Goal: Task Accomplishment & Management: Complete application form

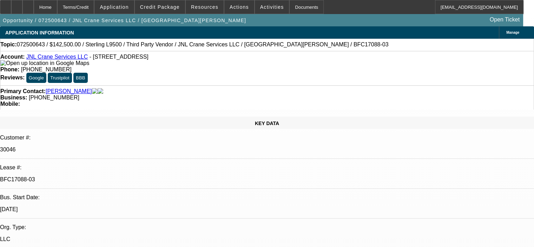
select select "0"
select select "2"
select select "0"
select select "6"
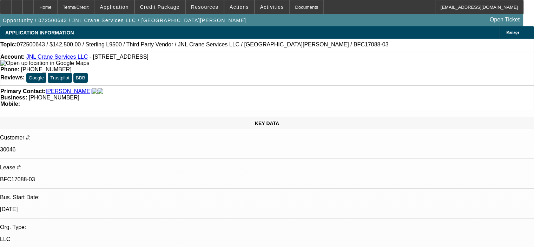
select select "0"
select select "2"
select select "0"
select select "6"
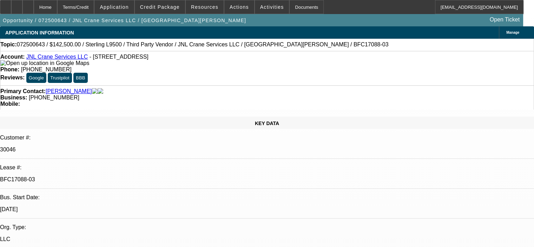
select select "0"
select select "2"
select select "0"
select select "6"
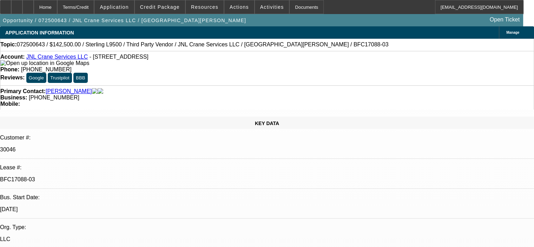
select select "0"
select select "2"
select select "0"
select select "6"
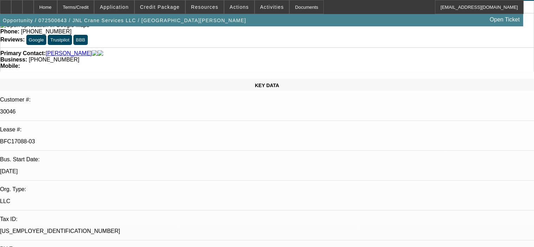
scroll to position [22, 0]
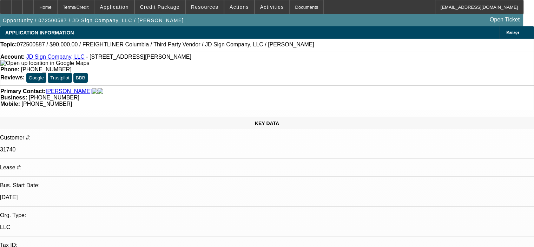
select select "0"
select select "2"
select select "0"
select select "6"
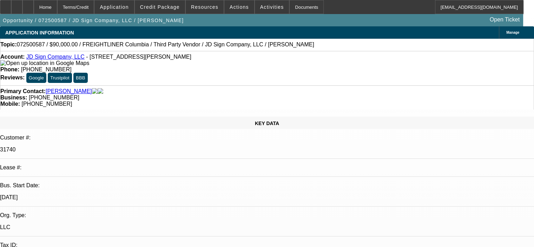
select select "0"
select select "2"
select select "0"
select select "6"
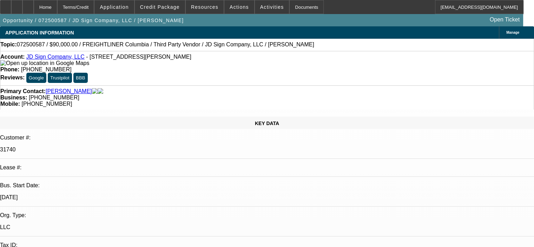
select select "0"
select select "2"
select select "0"
select select "6"
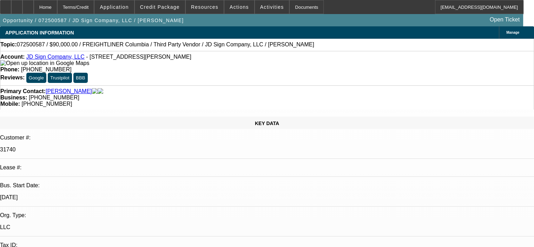
select select "0"
select select "2"
select select "0"
select select "6"
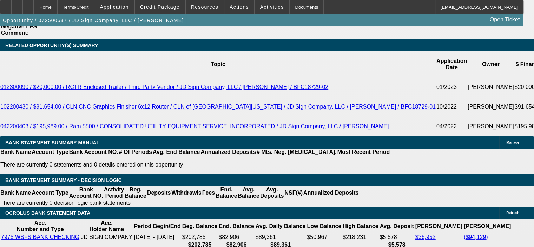
scroll to position [1245, 0]
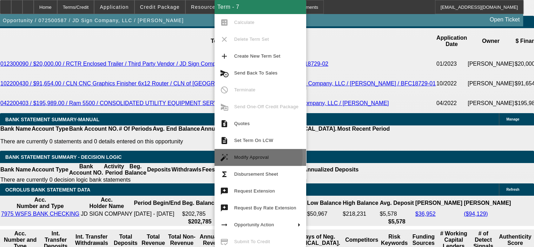
click at [252, 155] on span "Modify Approval" at bounding box center [251, 156] width 35 height 5
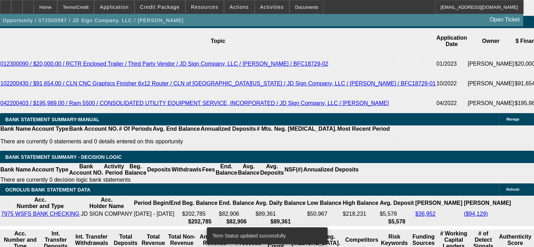
select select "0"
select select "2"
select select "0"
select select "6"
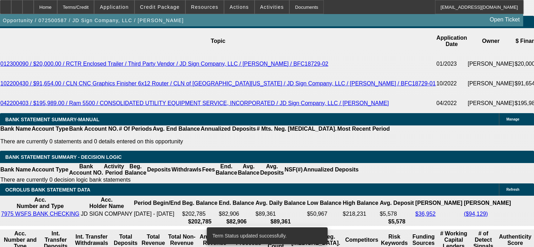
select select "0"
select select "2"
select select "0"
select select "6"
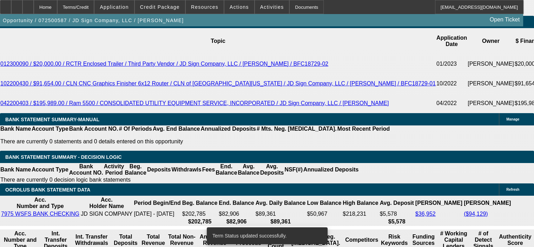
select select "0"
select select "2"
select select "0"
select select "6"
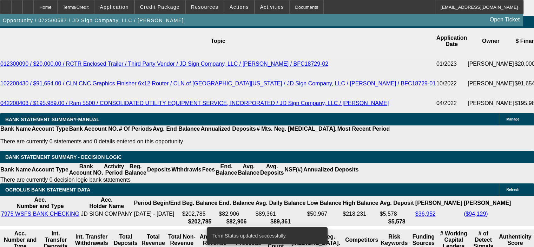
select select "0"
select select "2"
select select "0"
select select "6"
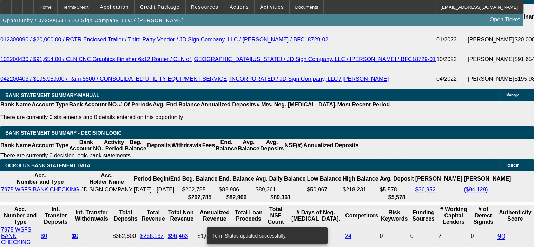
scroll to position [1280, 0]
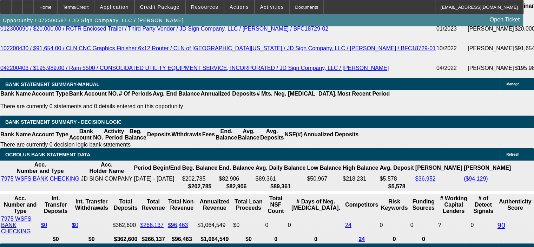
drag, startPoint x: 132, startPoint y: 180, endPoint x: 175, endPoint y: 176, distance: 43.4
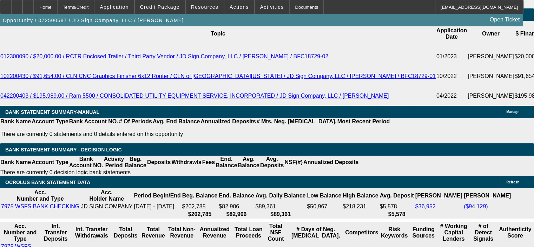
scroll to position [1210, 0]
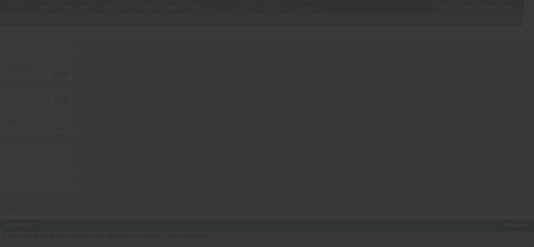
type input "$95,000.00"
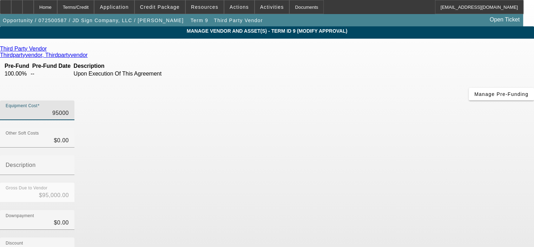
drag, startPoint x: 335, startPoint y: 58, endPoint x: 387, endPoint y: 58, distance: 51.6
click at [386, 100] on div "Equipment Cost 95000" at bounding box center [267, 113] width 534 height 27
type input "8"
type input "$8.00"
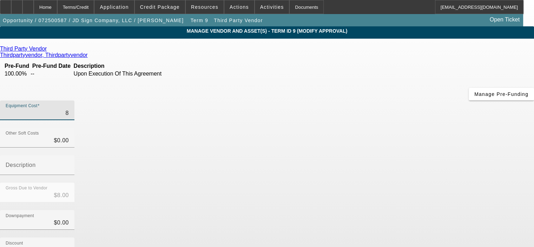
type input "80"
type input "$80.00"
type input "800"
type input "$800.00"
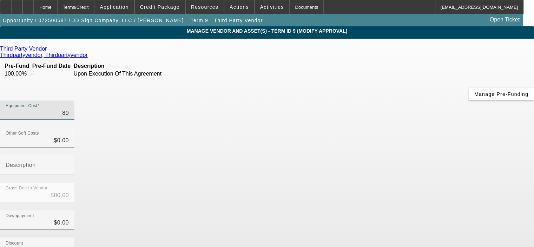
type input "$800.00"
type input "8000"
type input "$8,000.00"
type input "80000"
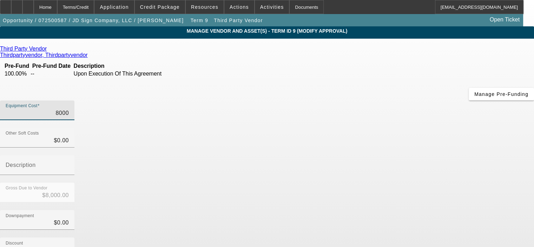
type input "$80,000.00"
click at [427, 210] on div "Downpayment $0.00" at bounding box center [267, 223] width 534 height 27
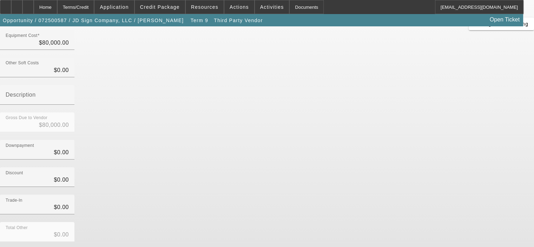
scroll to position [91, 0]
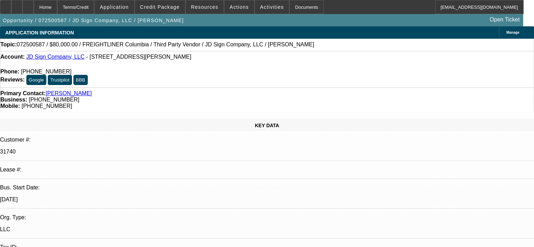
select select "0"
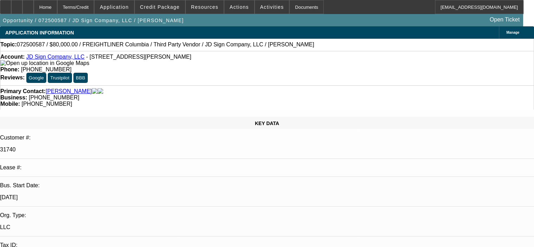
select select "2"
select select "0"
select select "6"
select select "0"
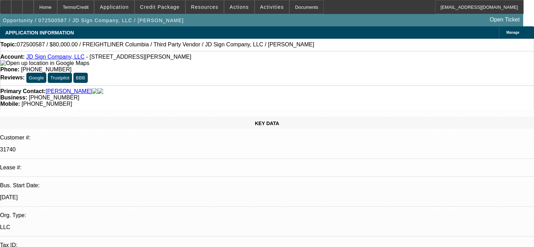
select select "2"
select select "0"
select select "6"
select select "0"
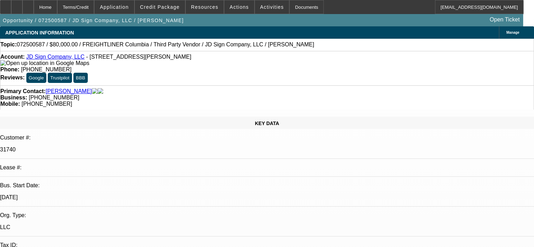
select select "2"
select select "0"
select select "6"
select select "0"
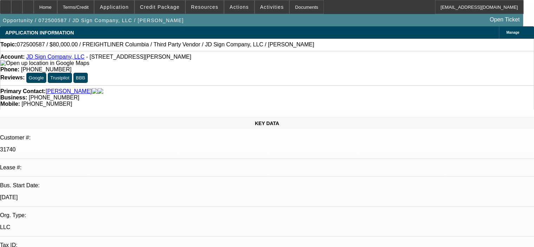
select select "2"
select select "0"
select select "6"
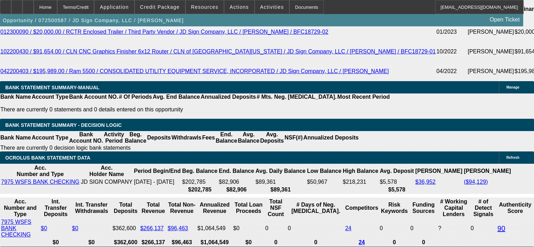
scroll to position [1264, 0]
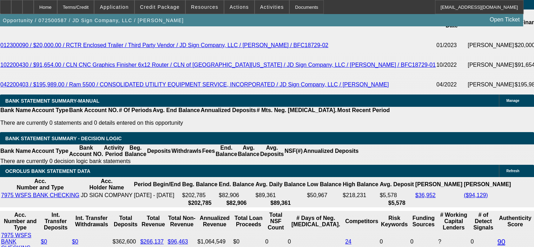
drag, startPoint x: 133, startPoint y: 199, endPoint x: 163, endPoint y: 199, distance: 29.5
type input "14"
type input "UNKNOWN"
type input "$2,186.12"
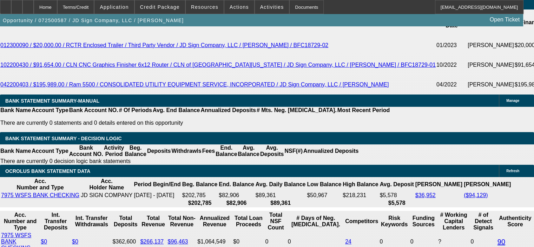
type input "$4,372.24"
type input "$1,700.92"
type input "$3,401.84"
type input "14.5"
type input "$2,206.24"
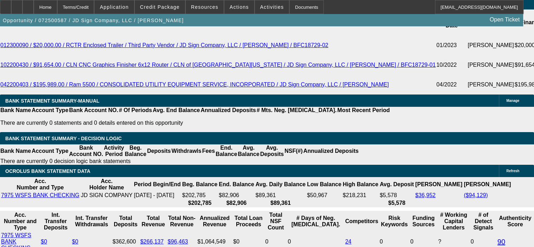
type input "$4,412.48"
type input "14.5"
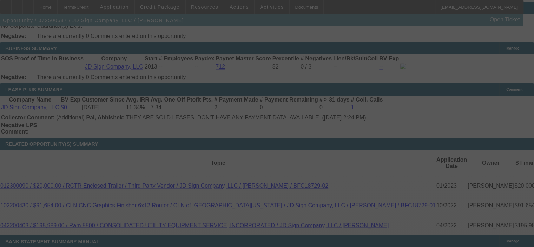
select select "0"
select select "2"
select select "0"
select select "6"
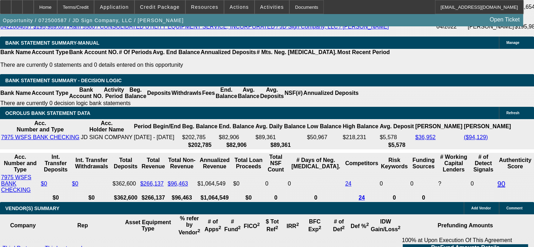
scroll to position [1334, 0]
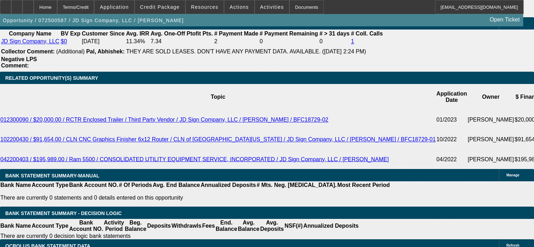
scroll to position [1193, 0]
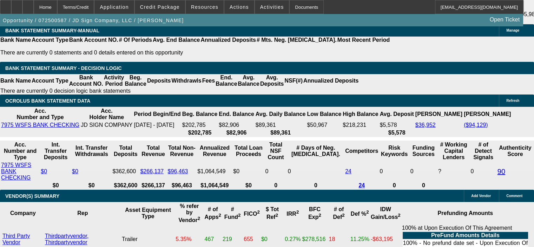
scroll to position [1369, 0]
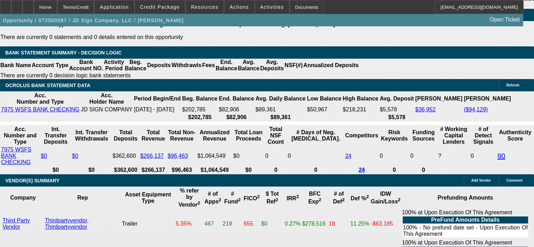
scroll to position [1334, 0]
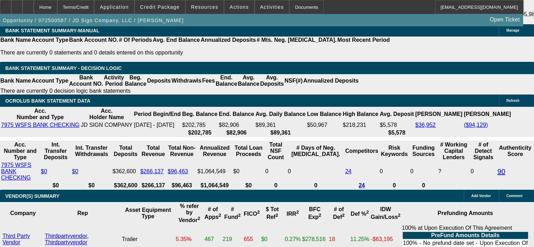
drag, startPoint x: 88, startPoint y: 140, endPoint x: 150, endPoint y: 134, distance: 61.3
type input "80"
type input "UNKNOWN"
type input "$8,000.00"
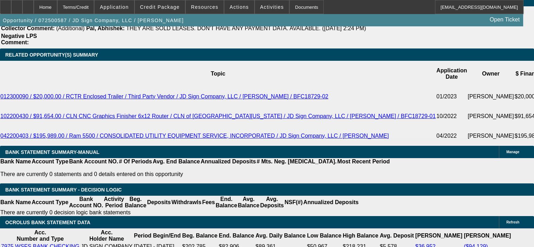
scroll to position [1193, 0]
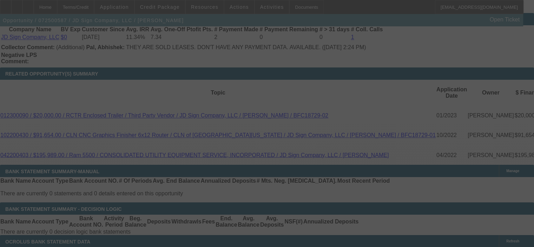
select select "0"
select select "2"
select select "0"
select select "6"
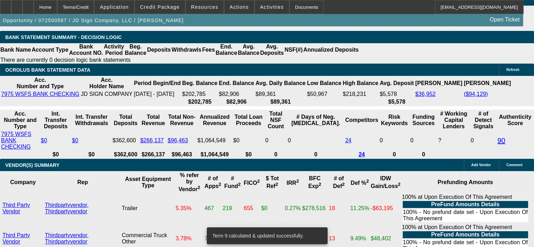
scroll to position [1369, 0]
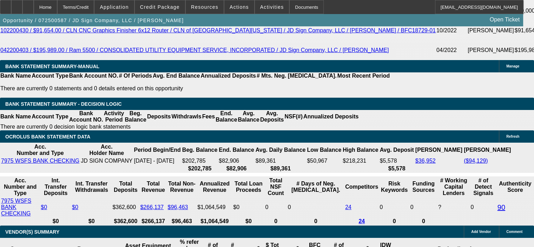
scroll to position [1299, 0]
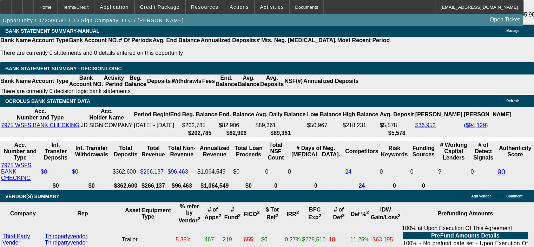
scroll to position [1334, 0]
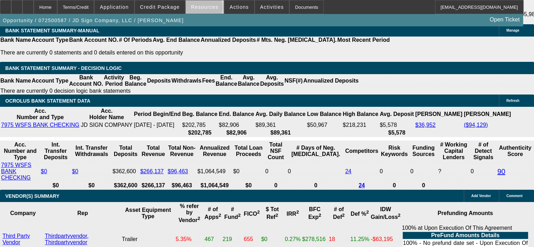
click at [205, 9] on span "Resources" at bounding box center [204, 7] width 27 height 6
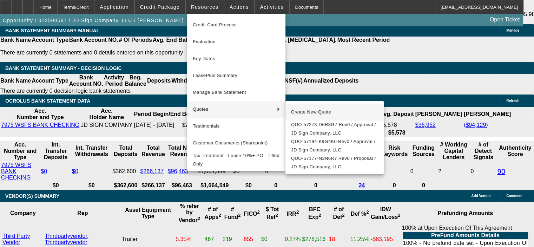
click at [325, 109] on span "Create New Quote" at bounding box center [334, 112] width 87 height 8
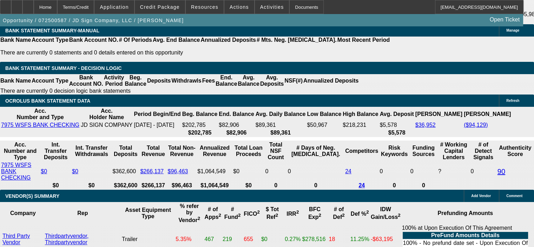
drag, startPoint x: 134, startPoint y: 128, endPoint x: 168, endPoint y: 125, distance: 34.6
type input "UNKNOWN"
type input "14"
type input "$3,401.84"
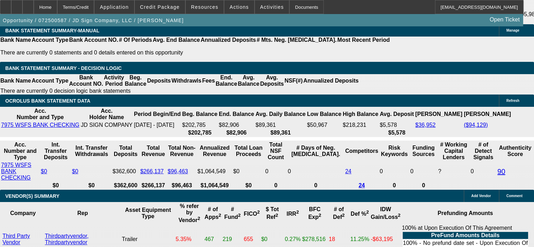
type input "$1,700.92"
type input "$4,372.24"
type input "$2,186.12"
type input "14.7"
type input "$4,428.62"
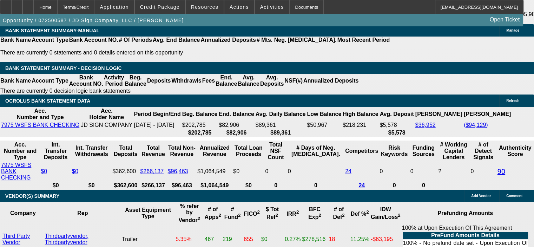
type input "$2,214.31"
type input "14.7"
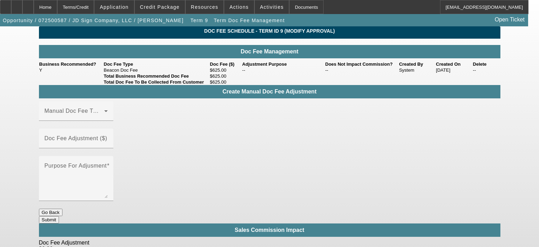
click at [62, 208] on button "Go Back" at bounding box center [51, 211] width 24 height 7
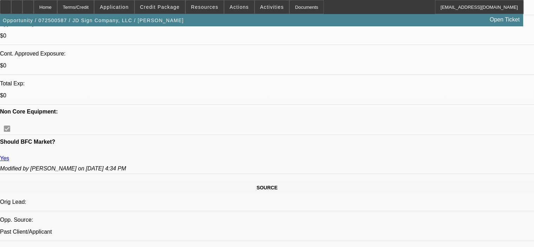
select select "0"
select select "2"
select select "0"
select select "6"
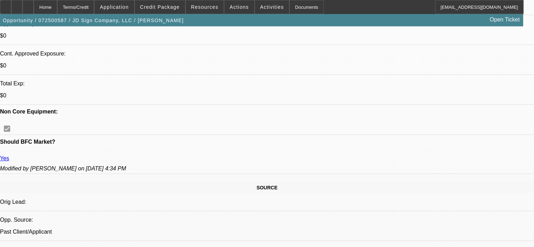
select select "0"
select select "2"
select select "0"
select select "6"
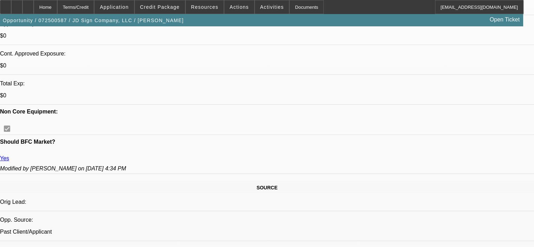
select select "0"
select select "2"
select select "0"
select select "6"
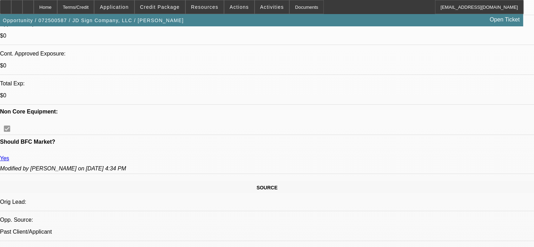
select select "0"
select select "2"
select select "0"
select select "6"
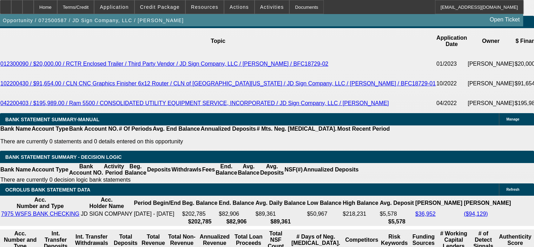
scroll to position [1158, 0]
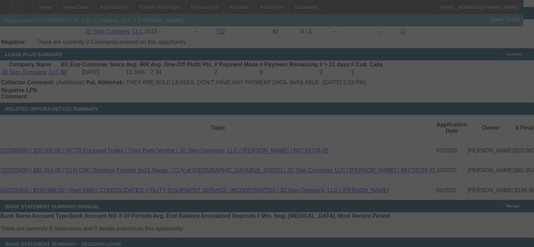
select select "0"
select select "2"
select select "0"
select select "6"
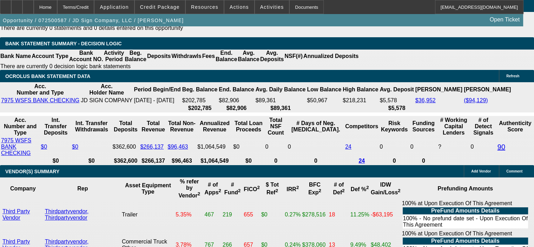
scroll to position [1369, 0]
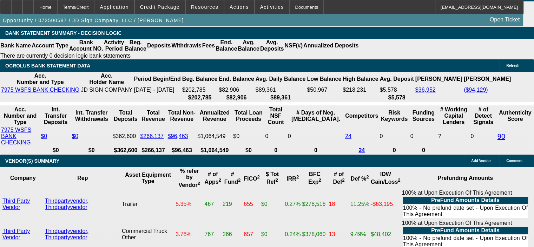
click at [208, 6] on span "Resources" at bounding box center [204, 7] width 27 height 6
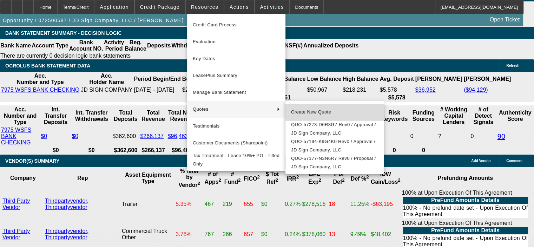
click at [337, 110] on span "Create New Quote" at bounding box center [334, 112] width 87 height 8
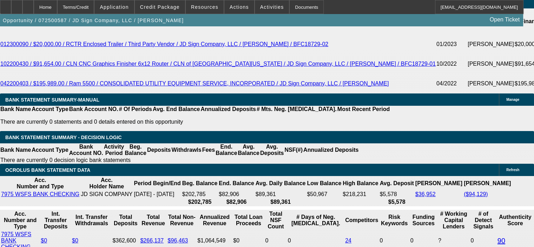
scroll to position [1264, 0]
